Goal: Book appointment/travel/reservation

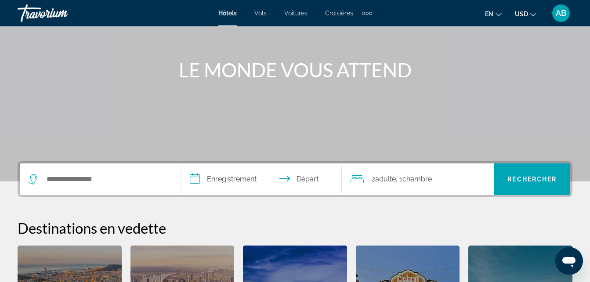
scroll to position [81, 0]
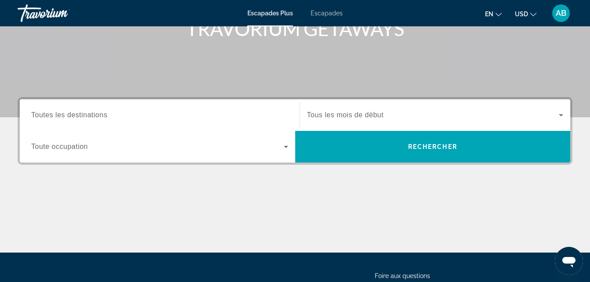
scroll to position [153, 0]
